Goal: Task Accomplishment & Management: Manage account settings

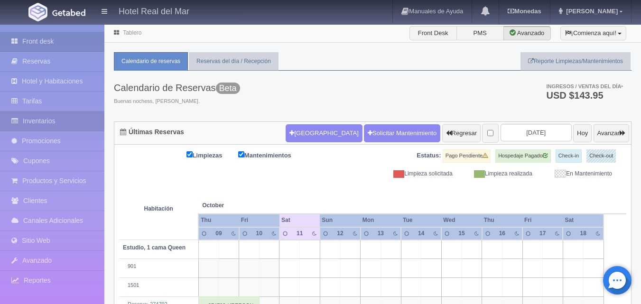
click at [53, 121] on link "Inventarios" at bounding box center [52, 120] width 104 height 19
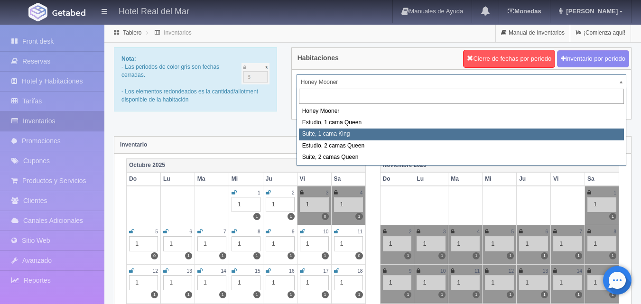
select select "2269"
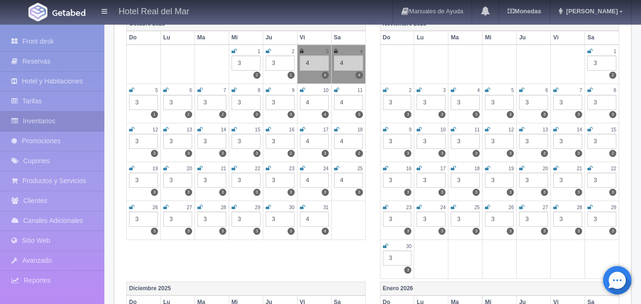
scroll to position [142, 0]
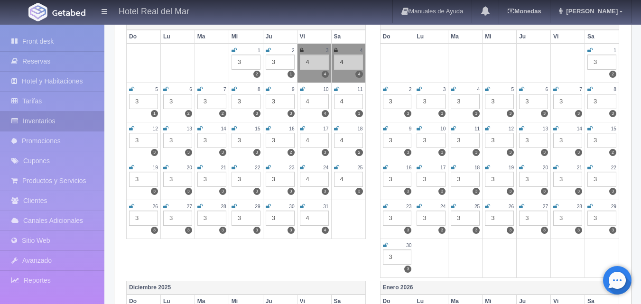
click at [138, 141] on div "3" at bounding box center [143, 140] width 29 height 15
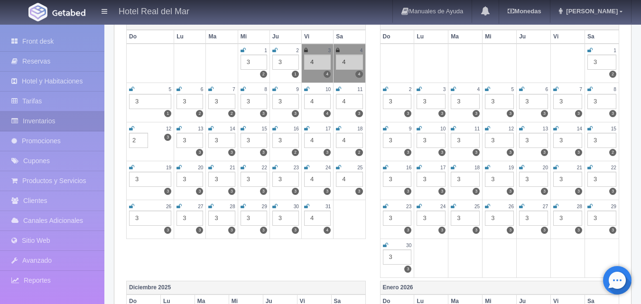
type input "2"
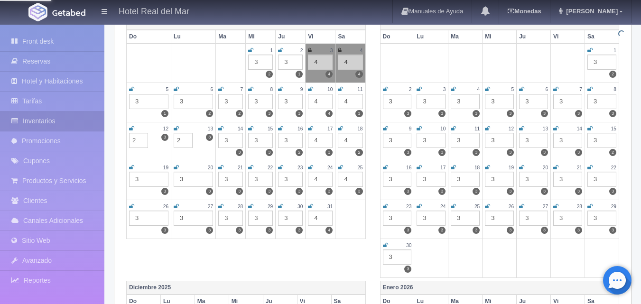
type input "2"
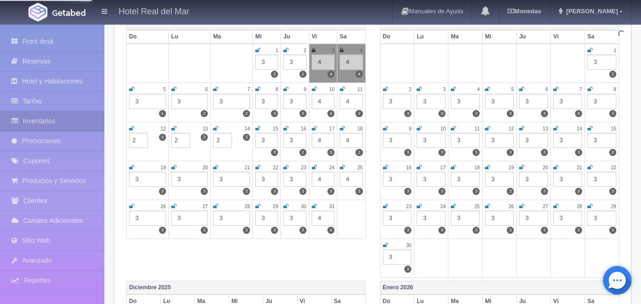
type input "2"
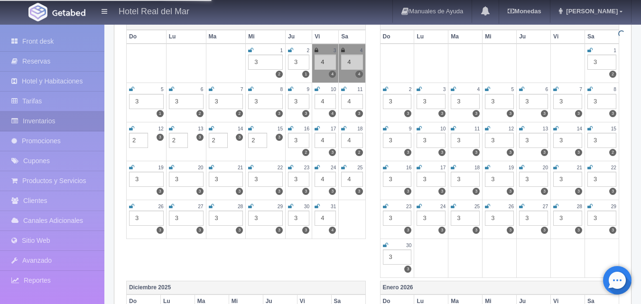
type input "2"
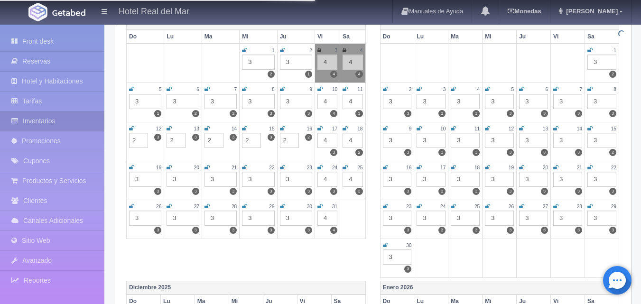
type input "2"
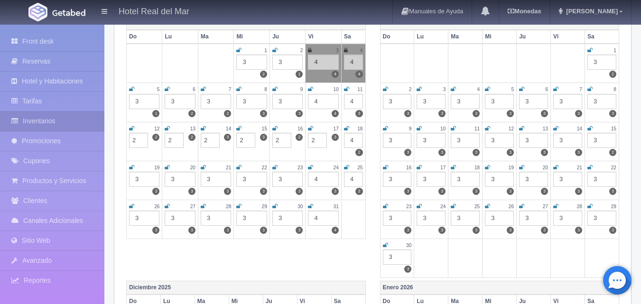
type input "2"
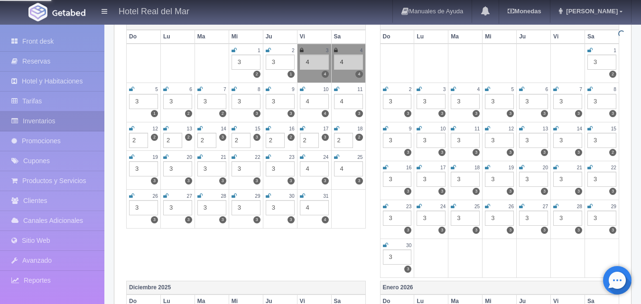
type input "2"
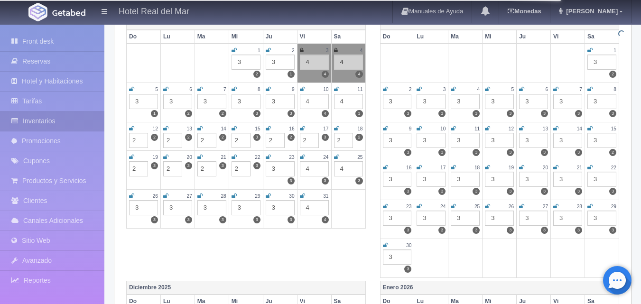
type input "2"
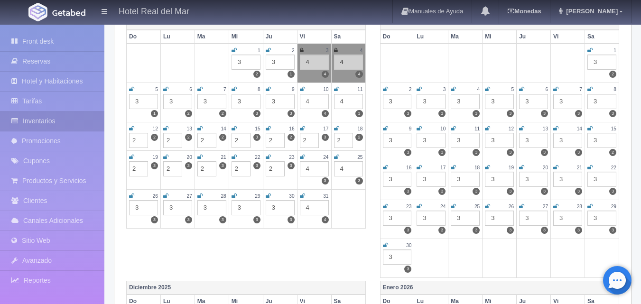
type input "2"
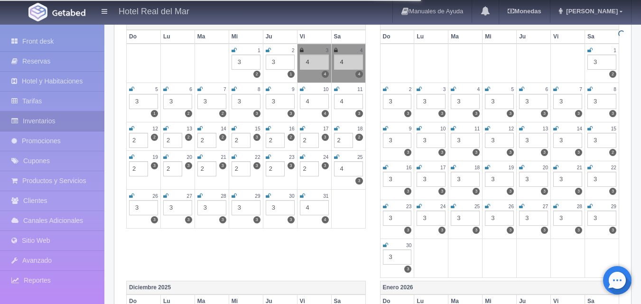
type input "2"
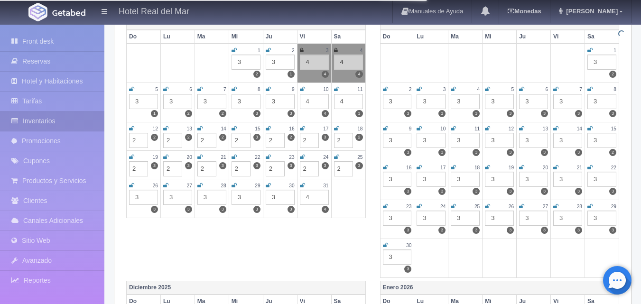
type input "2"
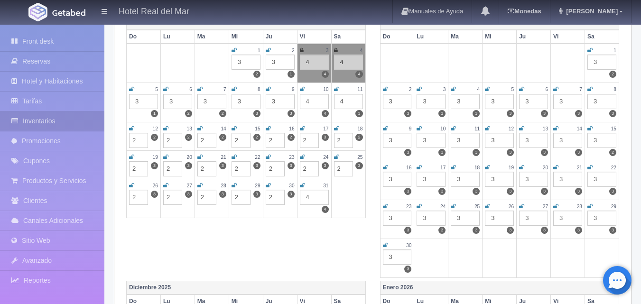
type input "2"
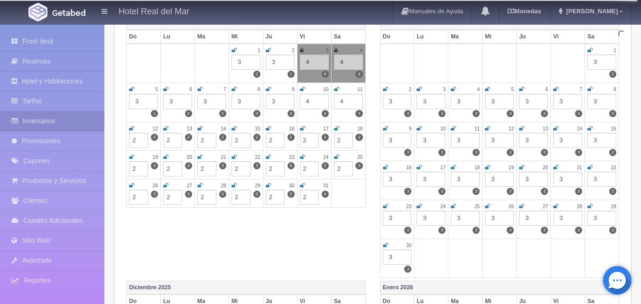
type input "2"
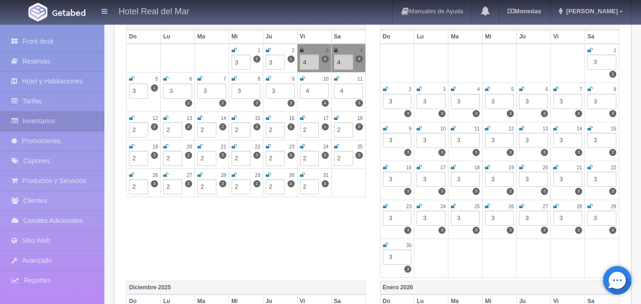
click at [601, 62] on div "3" at bounding box center [601, 62] width 29 height 15
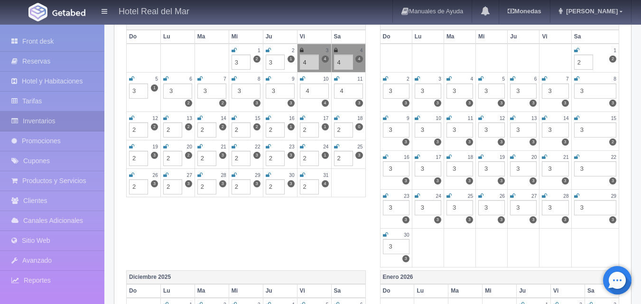
type input "2"
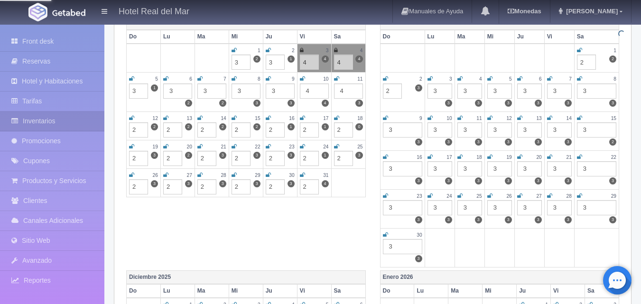
type input "2"
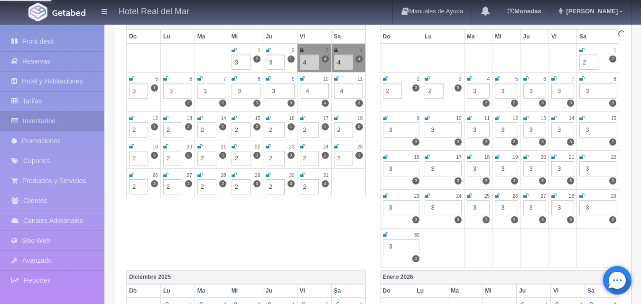
type input "2"
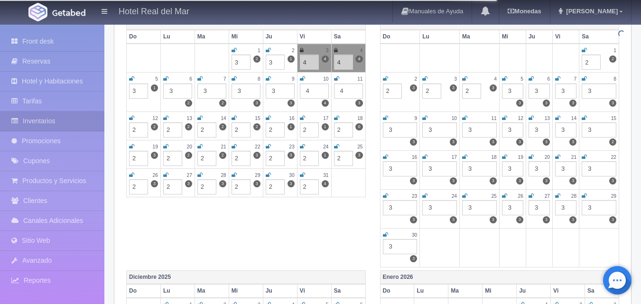
type input "2"
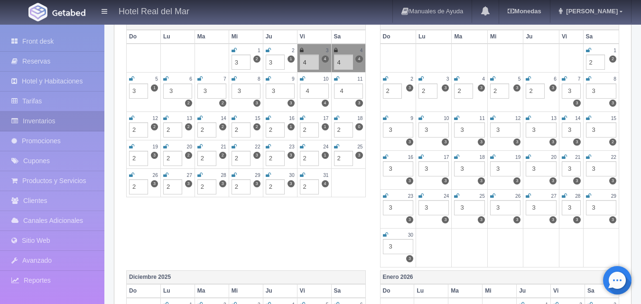
type input "2"
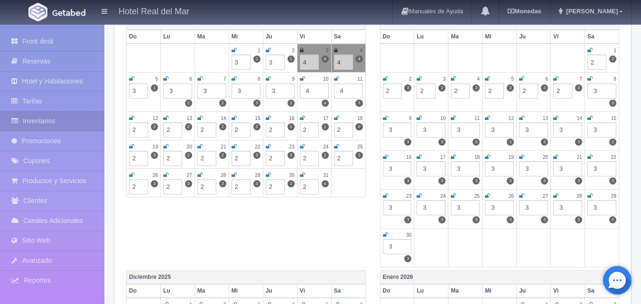
type input "2"
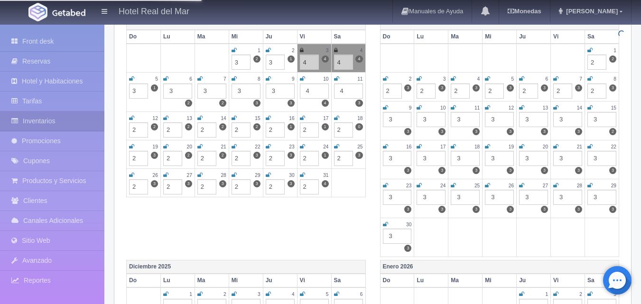
type input "2"
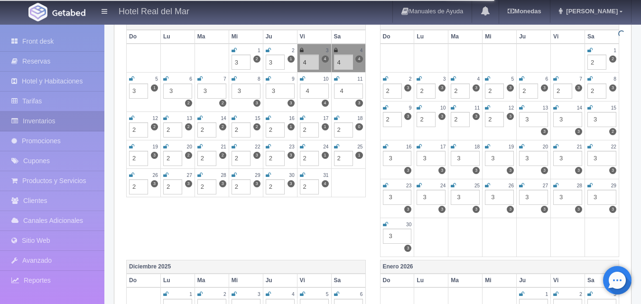
type input "2"
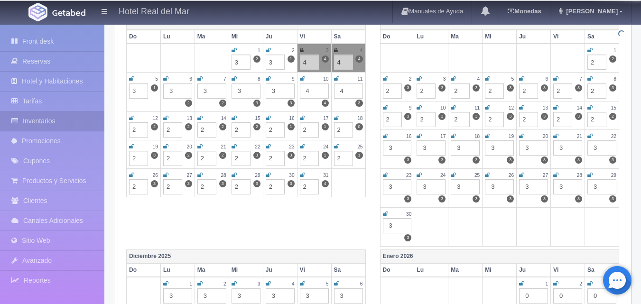
type input "2"
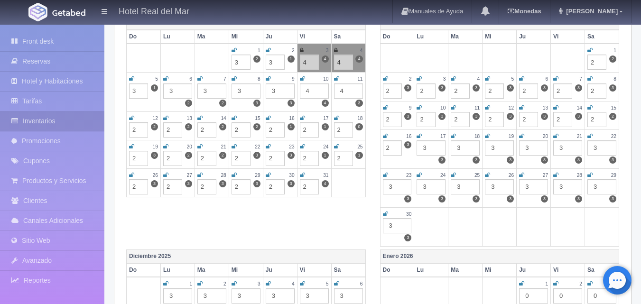
type input "2"
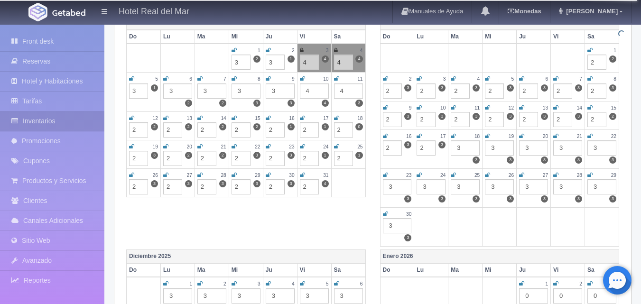
type input "2"
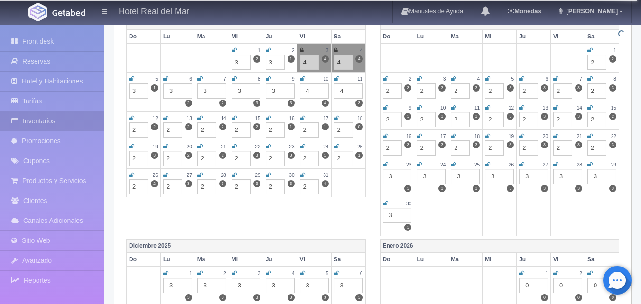
type input "2"
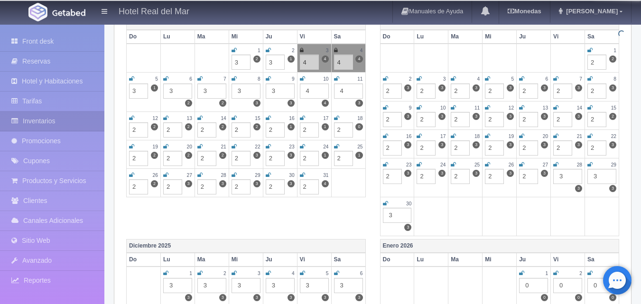
type input "2"
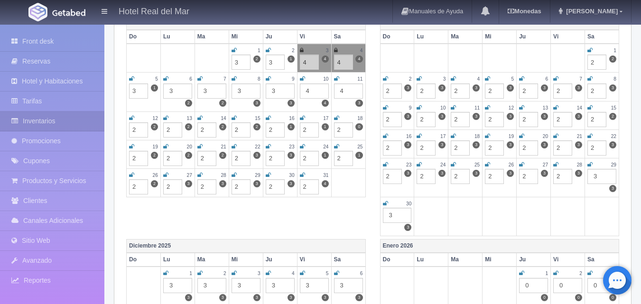
type input "2"
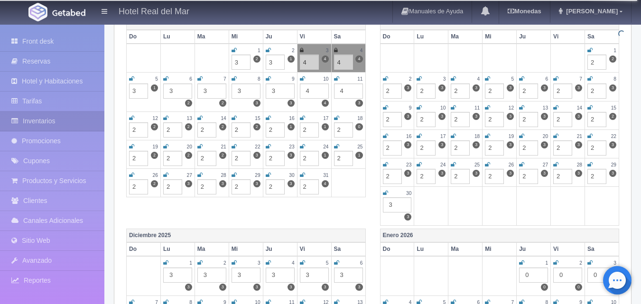
type input "2"
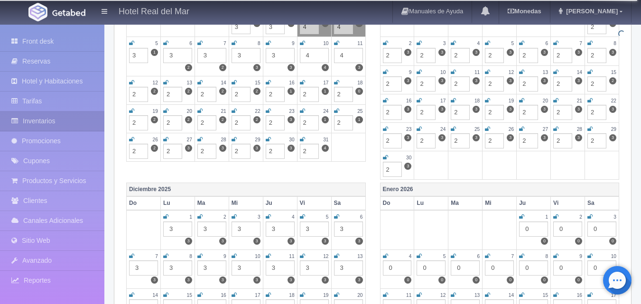
scroll to position [285, 0]
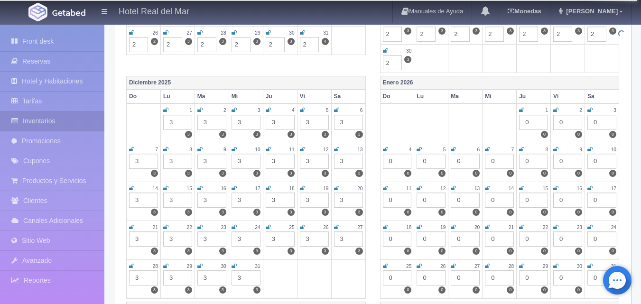
type input "2"
click at [172, 121] on div "3" at bounding box center [177, 122] width 29 height 15
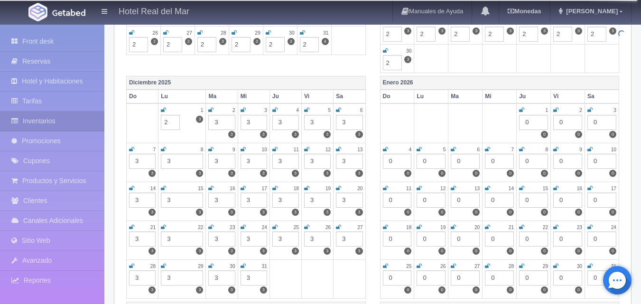
type input "2"
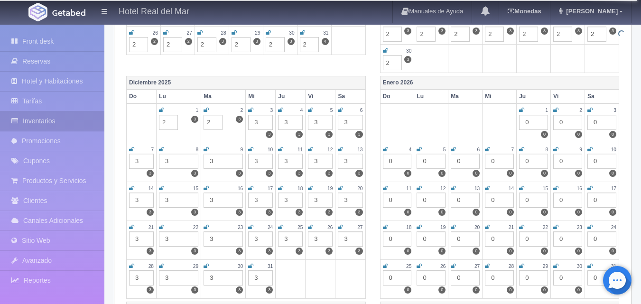
type input "2"
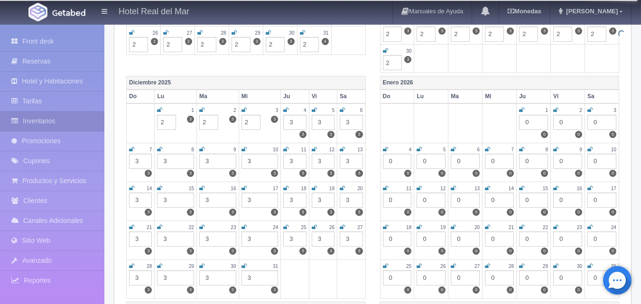
type input "2"
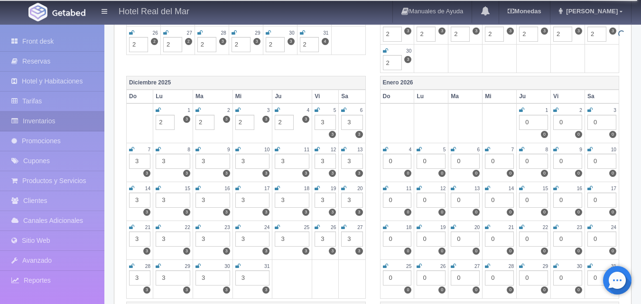
type input "2"
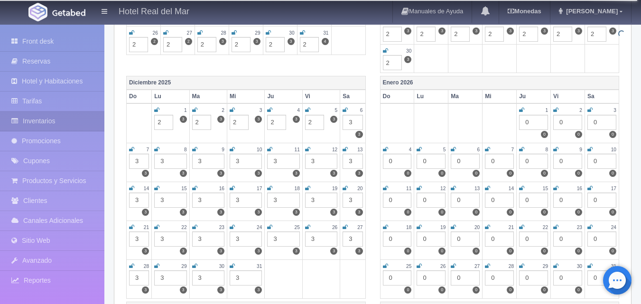
type input "2"
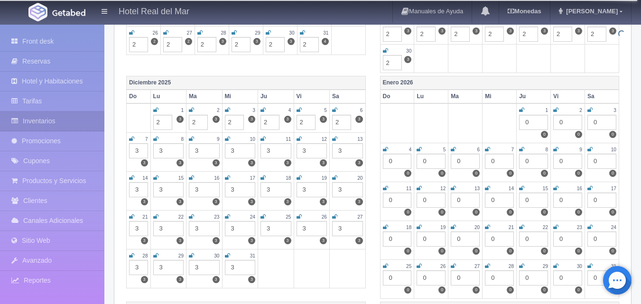
type input "2"
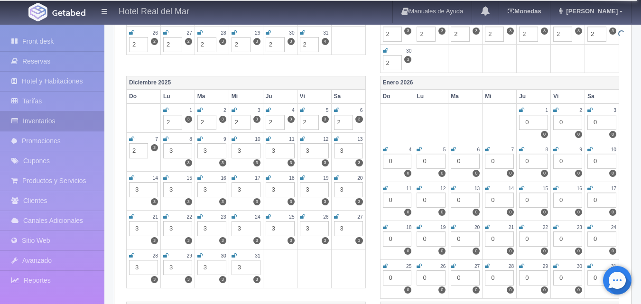
type input "2"
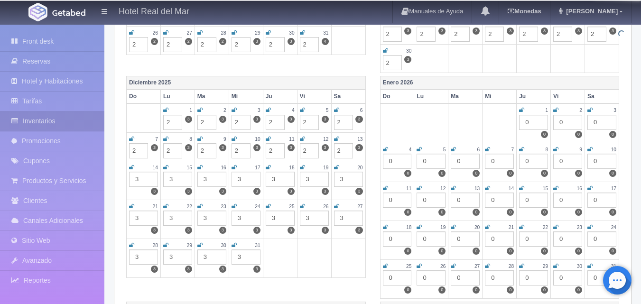
type input "2"
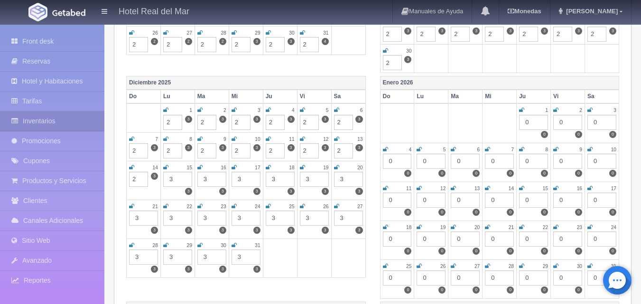
type input "2"
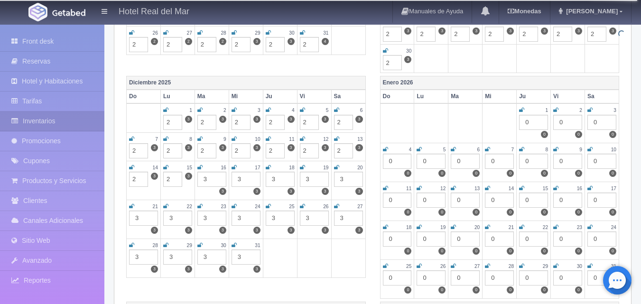
type input "2"
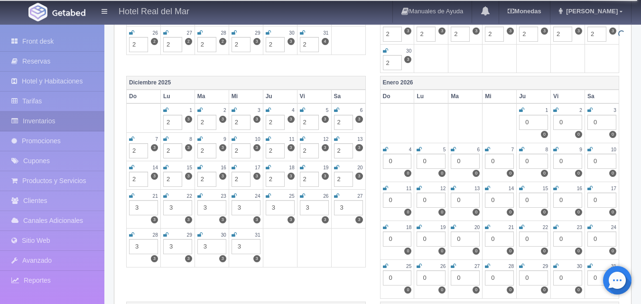
type input "2"
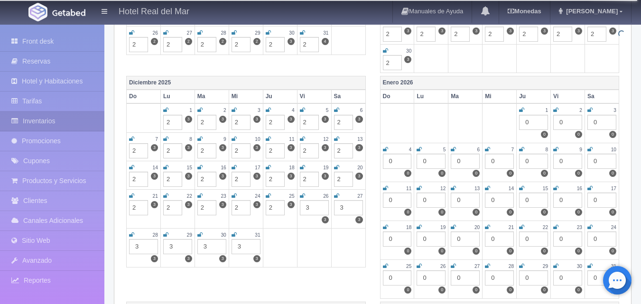
type input "2"
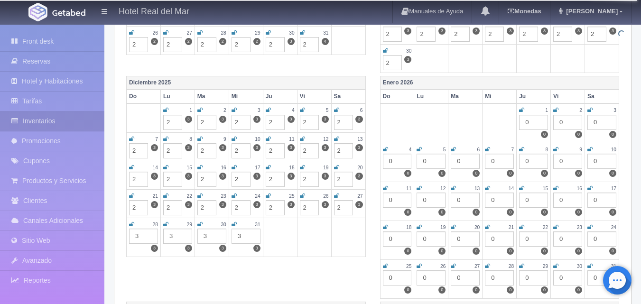
type input "2"
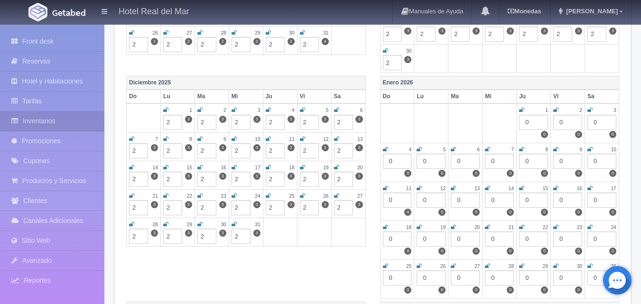
type input "2"
click at [534, 125] on div "0" at bounding box center [533, 122] width 29 height 15
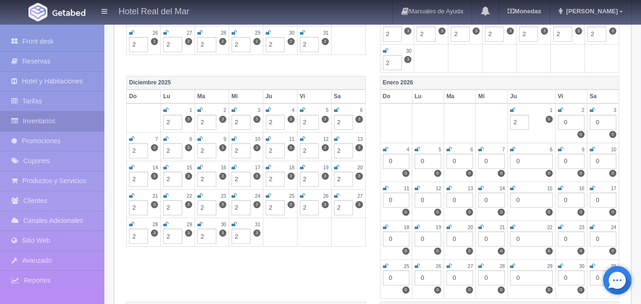
type input "2"
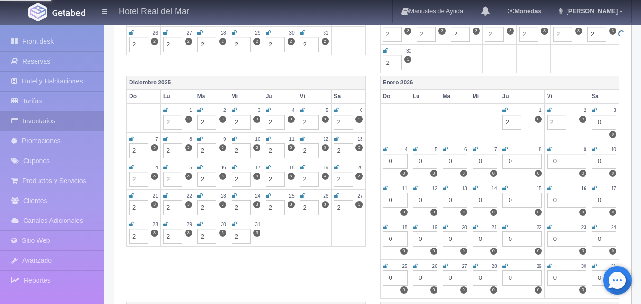
type input "2"
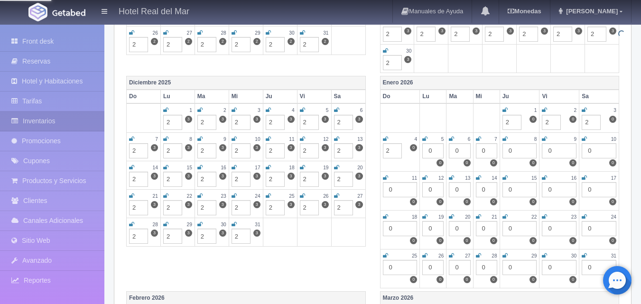
type input "2"
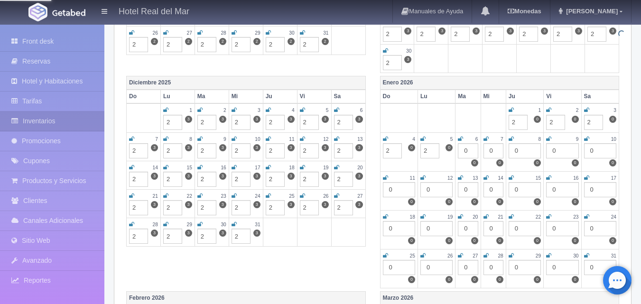
type input "2"
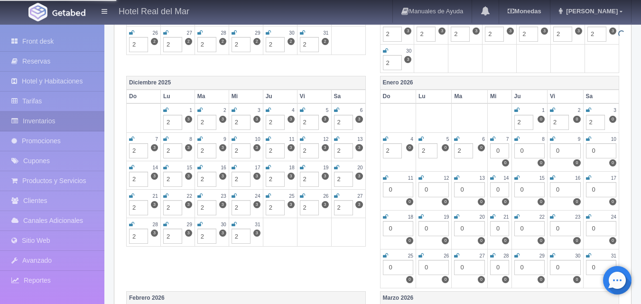
type input "2"
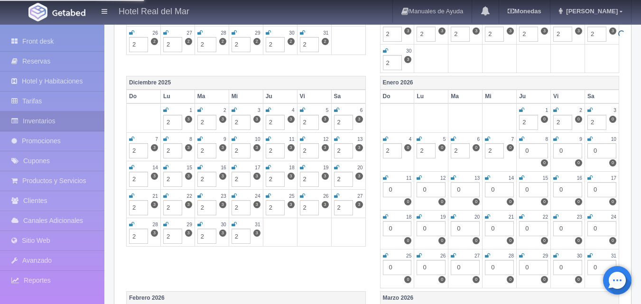
type input "2"
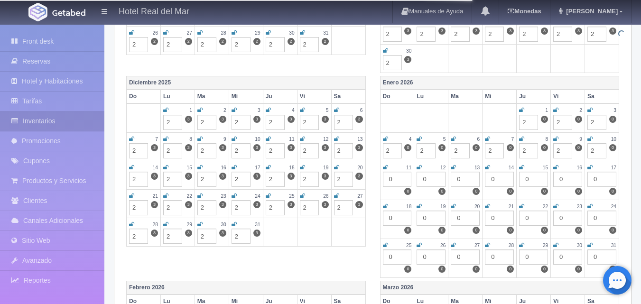
type input "2"
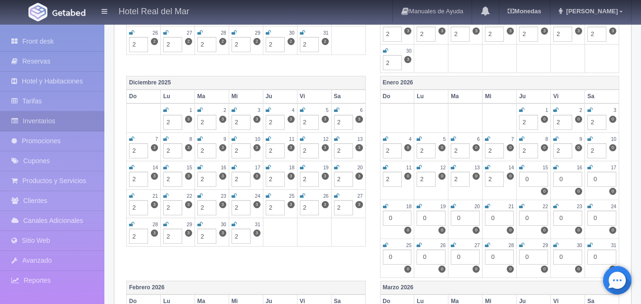
type input "2"
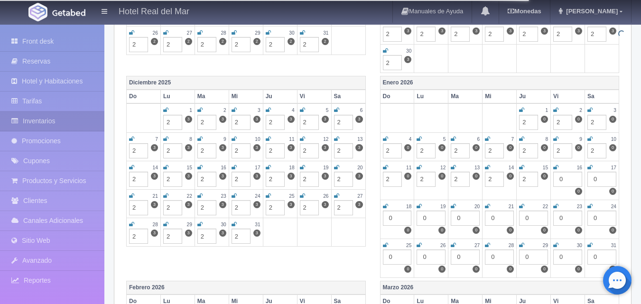
type input "2"
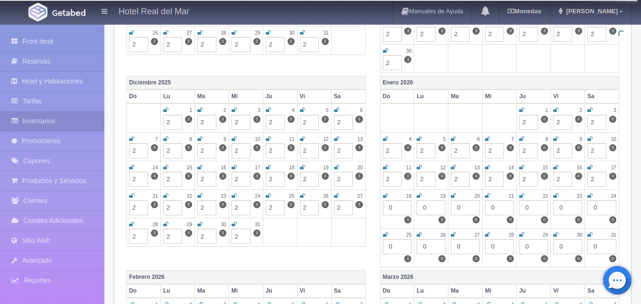
type input "2"
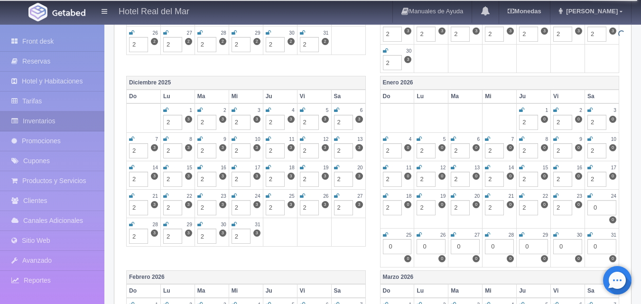
type input "2"
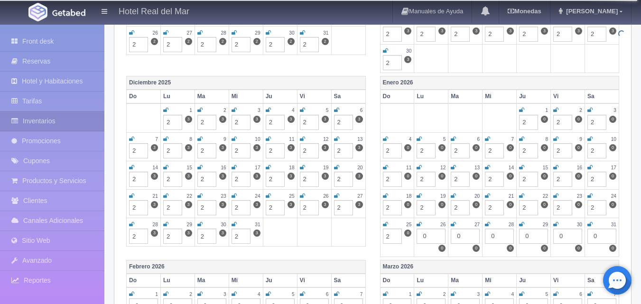
type input "2"
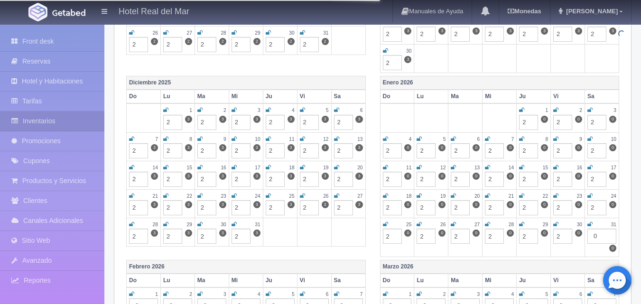
type input "2"
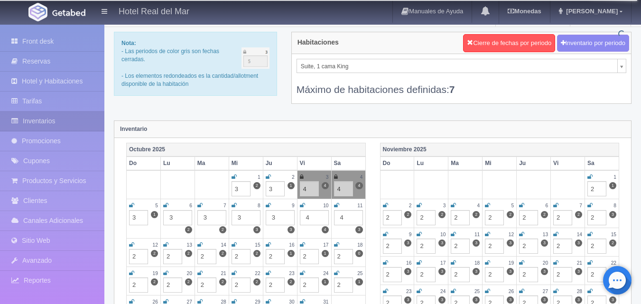
scroll to position [0, 0]
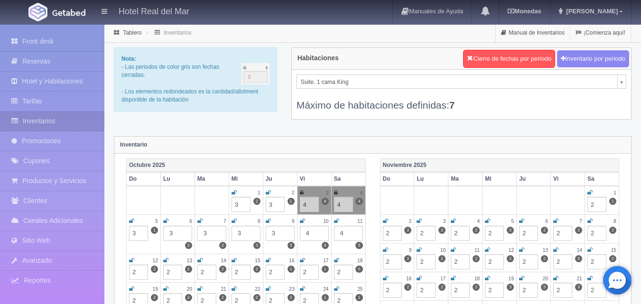
type input "2"
click at [591, 109] on div "Máximo de habitaciones definidas: 7" at bounding box center [461, 100] width 330 height 23
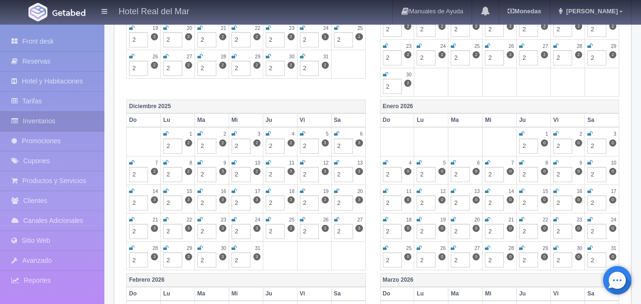
scroll to position [285, 0]
